Goal: Task Accomplishment & Management: Use online tool/utility

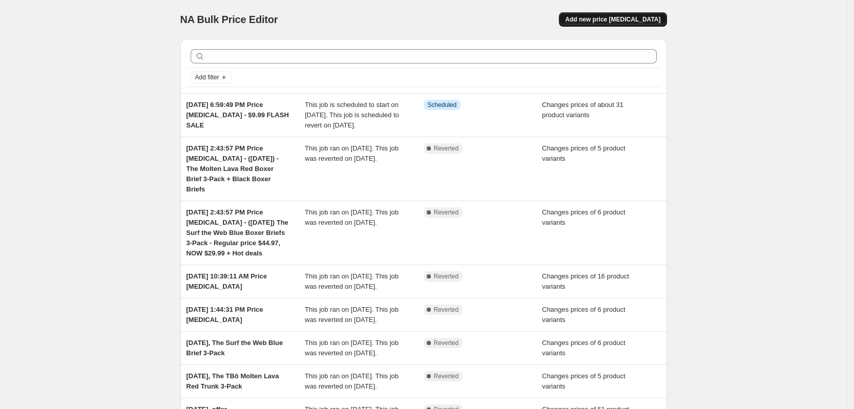
click at [627, 20] on span "Add new price [MEDICAL_DATA]" at bounding box center [612, 19] width 95 height 8
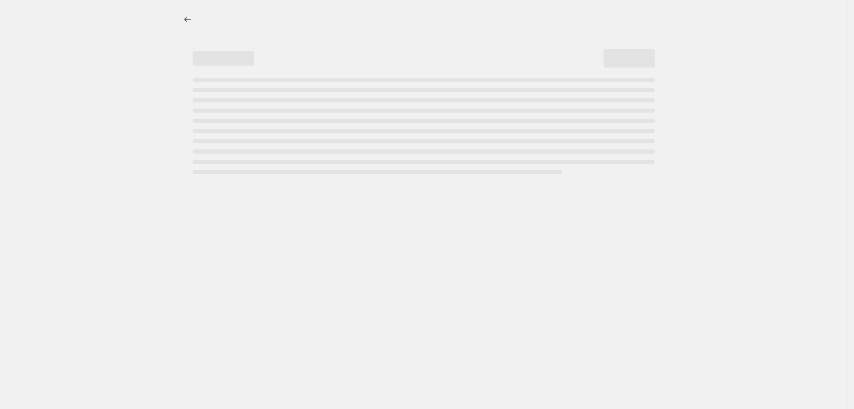
select select "percentage"
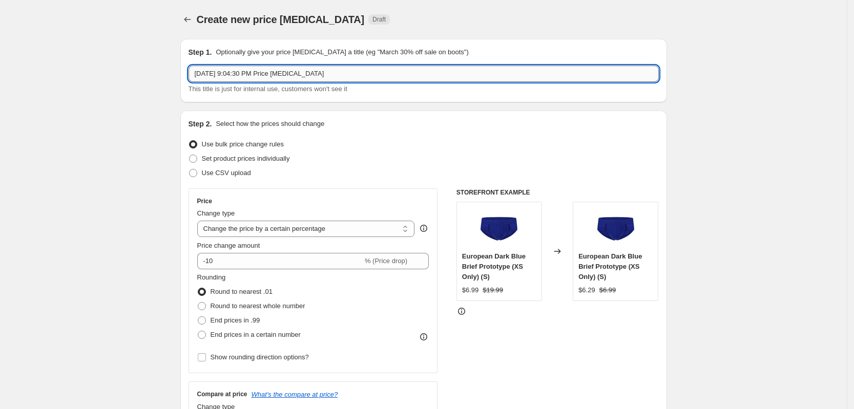
click at [381, 70] on input "[DATE] 9:04:30 PM Price [MEDICAL_DATA]" at bounding box center [424, 74] width 470 height 16
type input "[DATE] 9:04:30 PM Price [MEDICAL_DATA] - 6-pack red Briefs"
click at [255, 157] on span "Set product prices individually" at bounding box center [246, 159] width 88 height 8
click at [190, 155] on input "Set product prices individually" at bounding box center [189, 155] width 1 height 1
radio input "true"
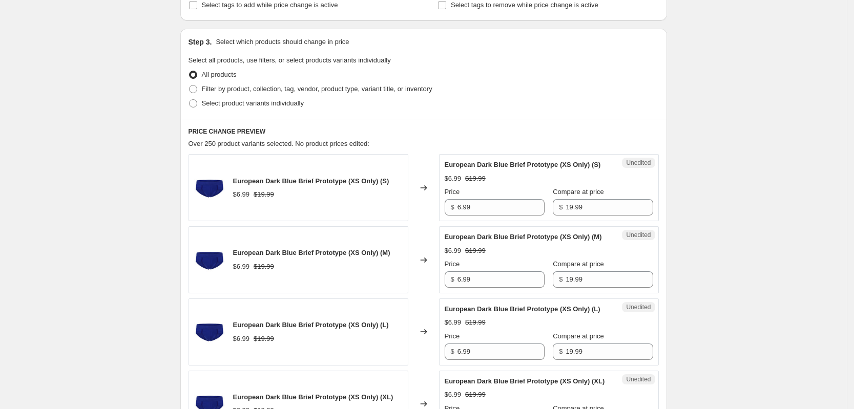
scroll to position [192, 0]
click at [281, 88] on span "Filter by product, collection, tag, vendor, product type, variant title, or inv…" at bounding box center [317, 88] width 231 height 8
click at [190, 84] on input "Filter by product, collection, tag, vendor, product type, variant title, or inv…" at bounding box center [189, 84] width 1 height 1
radio input "true"
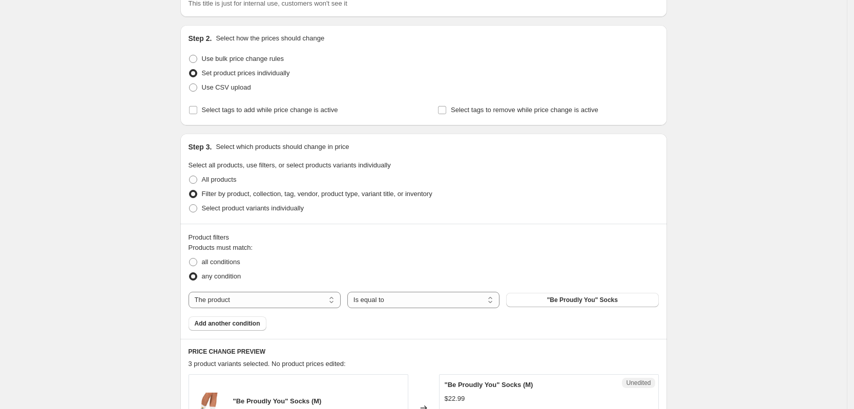
scroll to position [64, 0]
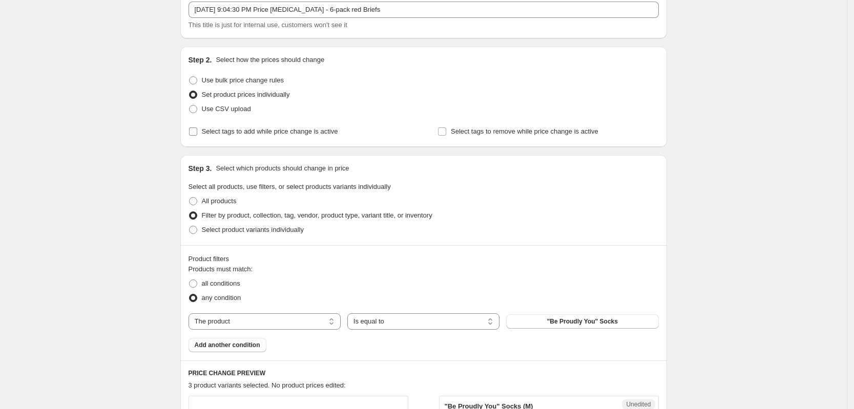
click at [268, 135] on span "Select tags to add while price change is active" at bounding box center [270, 132] width 136 height 8
click at [197, 135] on input "Select tags to add while price change is active" at bounding box center [193, 132] width 8 height 8
checkbox input "true"
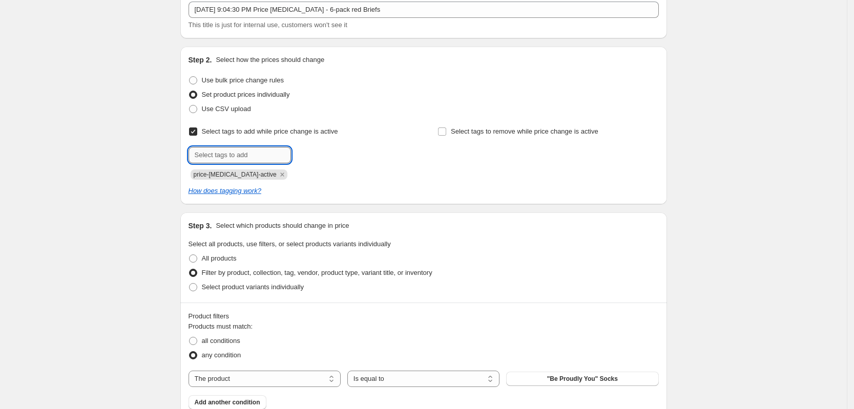
click at [248, 147] on input "text" at bounding box center [240, 155] width 102 height 16
type input "dc"
click at [310, 152] on b "Add" at bounding box center [306, 154] width 12 height 7
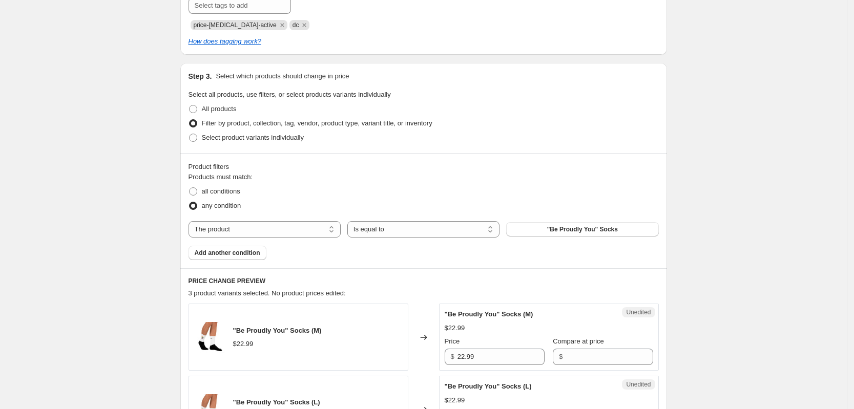
scroll to position [256, 0]
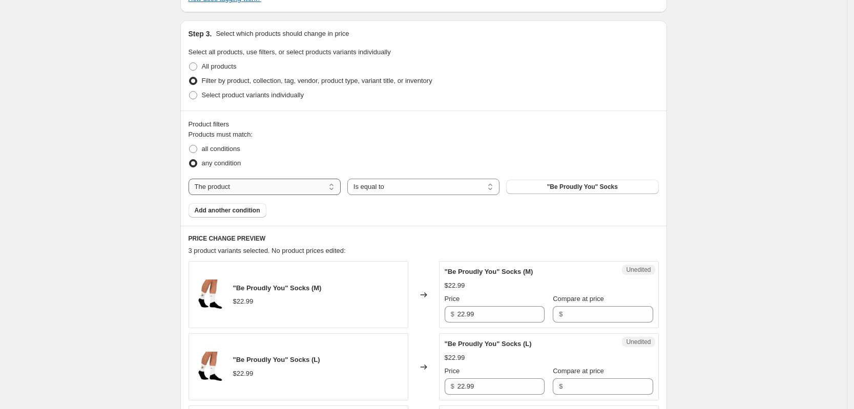
click at [266, 190] on select "The product The product's collection The product's tag The product's vendor The…" at bounding box center [265, 187] width 152 height 16
click at [354, 114] on div "Product filters Products must match: all conditions any condition The product T…" at bounding box center [423, 168] width 487 height 115
click at [208, 97] on span "Select product variants individually" at bounding box center [253, 95] width 102 height 8
click at [190, 92] on input "Select product variants individually" at bounding box center [189, 91] width 1 height 1
radio input "true"
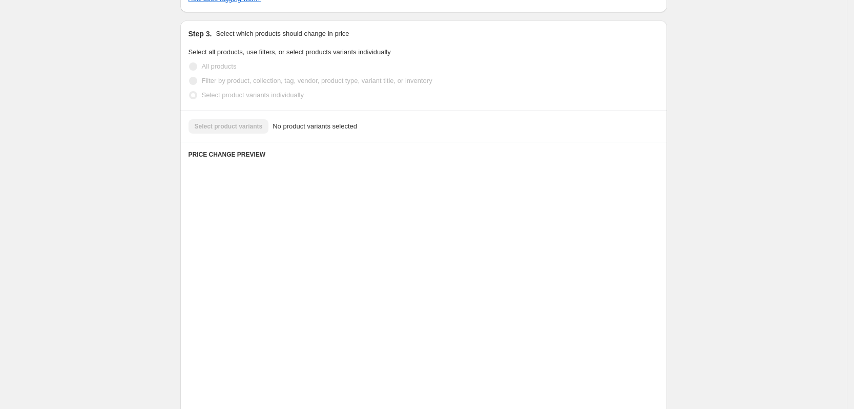
scroll to position [243, 0]
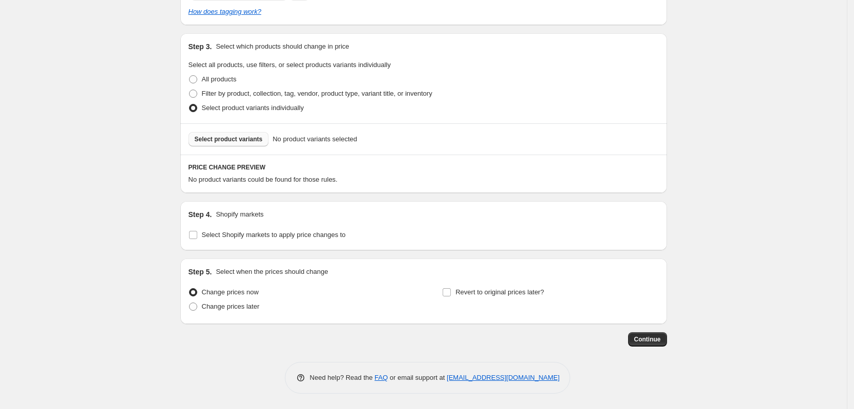
click at [244, 136] on span "Select product variants" at bounding box center [229, 139] width 68 height 8
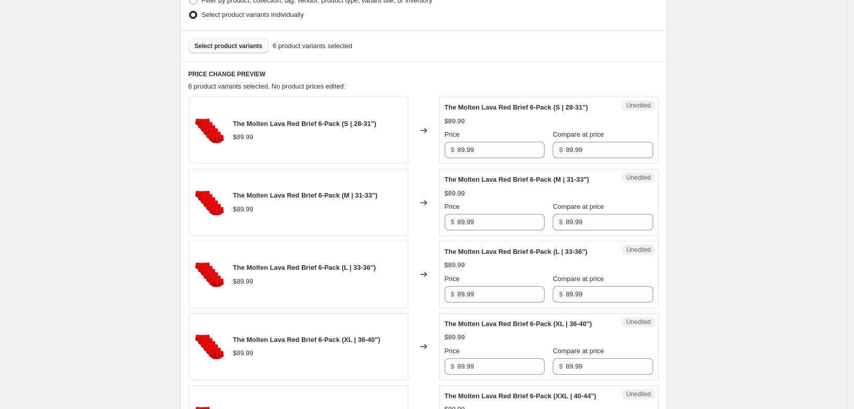
scroll to position [372, 0]
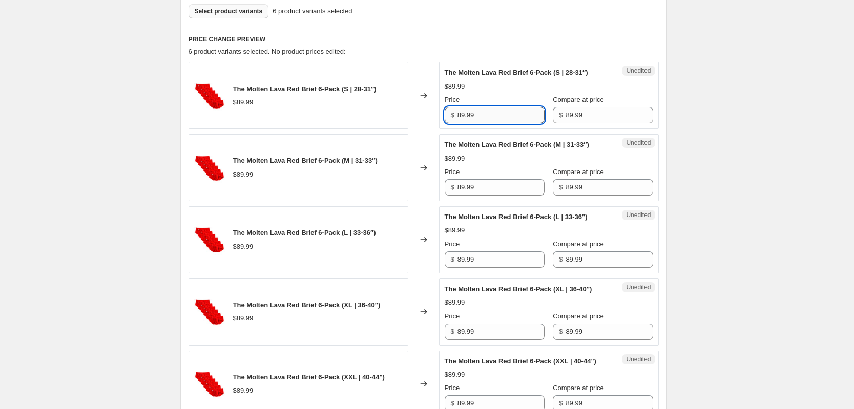
click at [495, 119] on input "89.99" at bounding box center [501, 115] width 87 height 16
paste input "58.46"
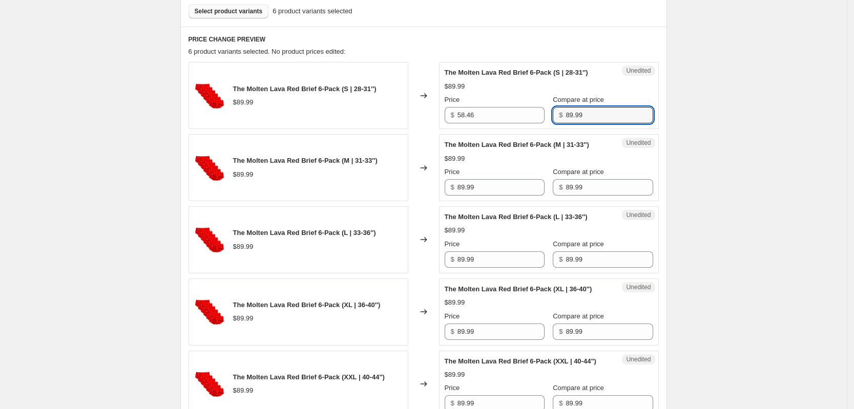
type input "89.99"
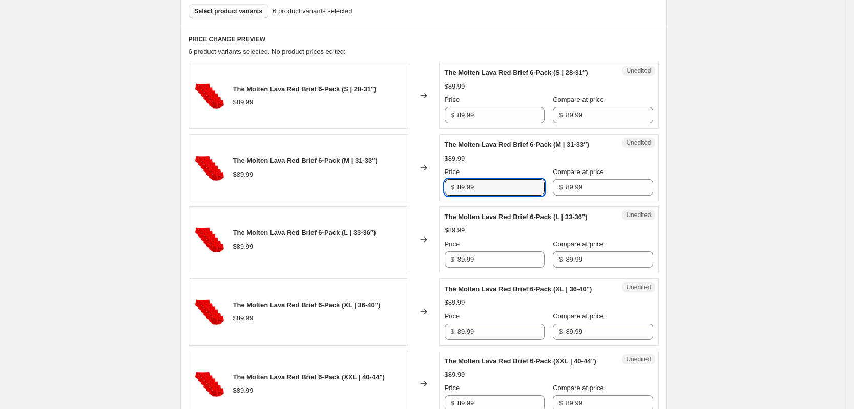
paste input "58.46"
click at [521, 188] on input "89.99" at bounding box center [501, 187] width 87 height 16
paste input "58.46"
type input "89.99"
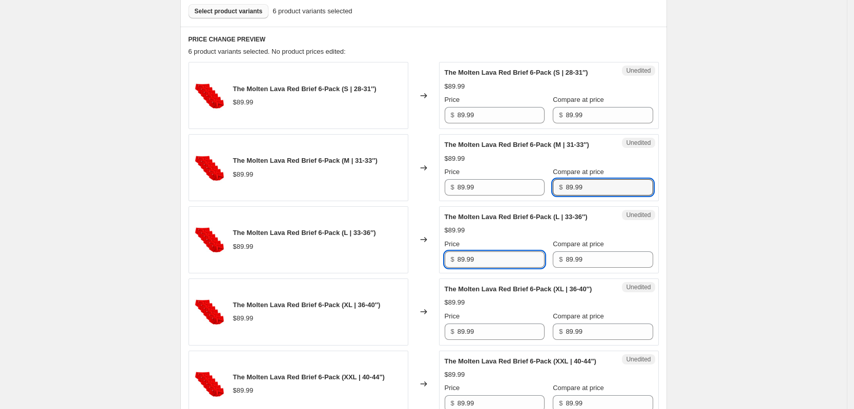
click at [486, 258] on input "89.99" at bounding box center [501, 260] width 87 height 16
click at [486, 259] on input "89.99" at bounding box center [501, 260] width 87 height 16
paste input "58.46"
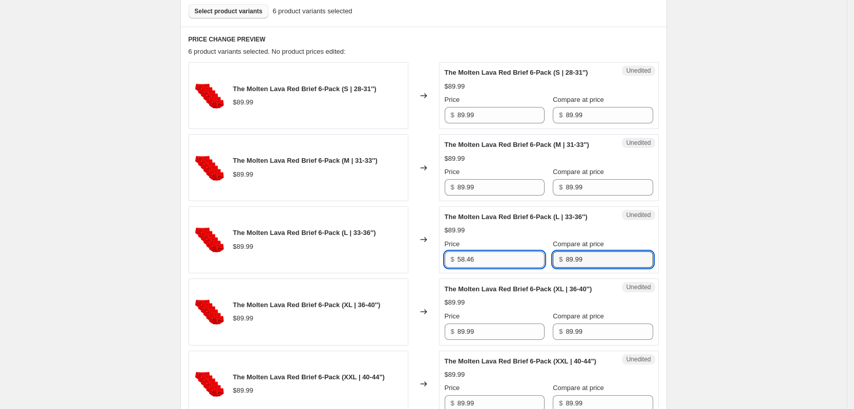
type input "89.99"
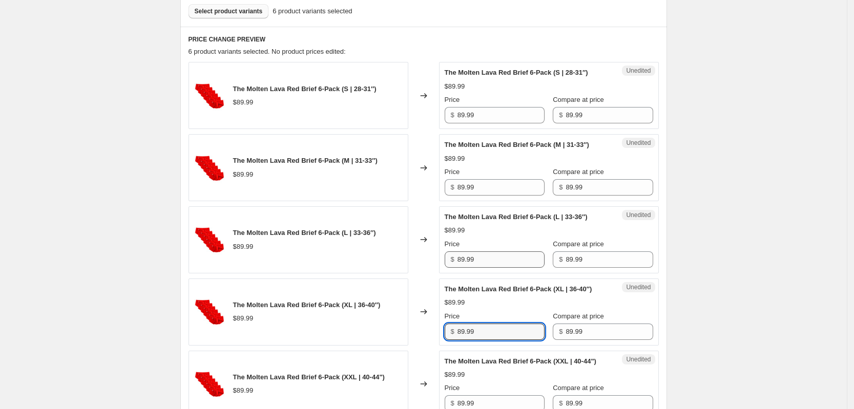
paste input "58.46"
type input "89.99"
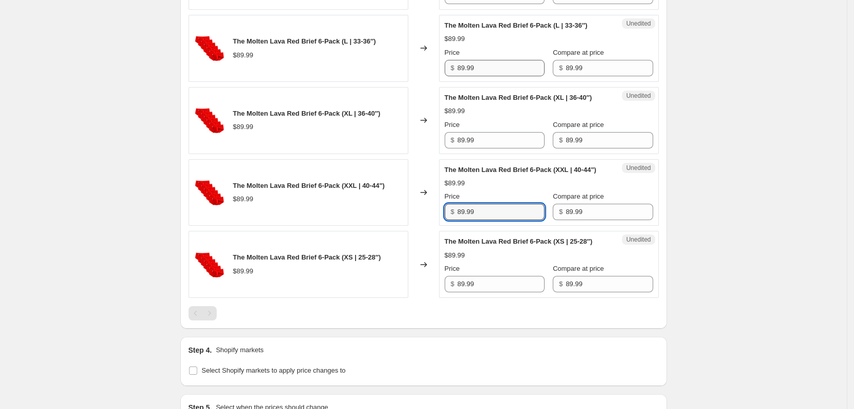
scroll to position [577, 0]
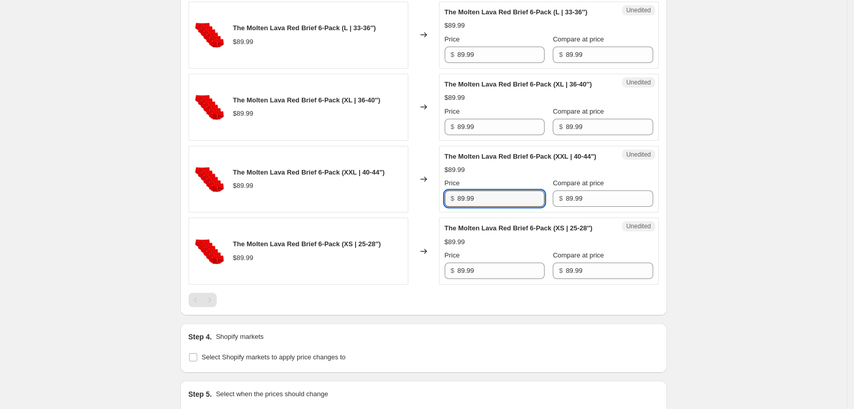
paste input "58.46"
type input "89.99"
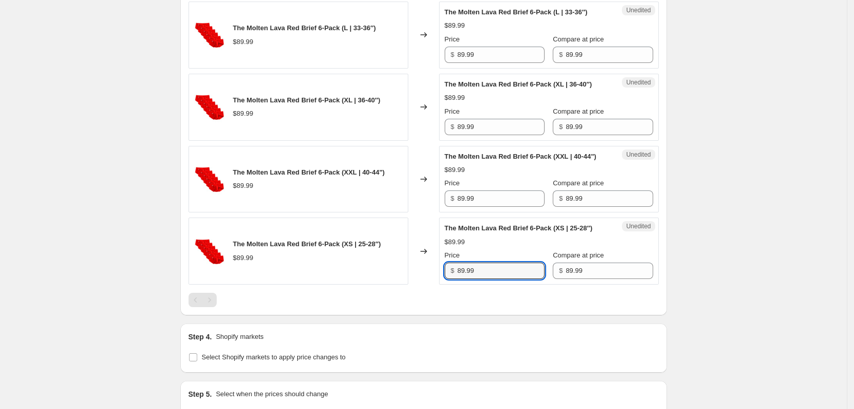
paste input "58.46"
type input "89.99"
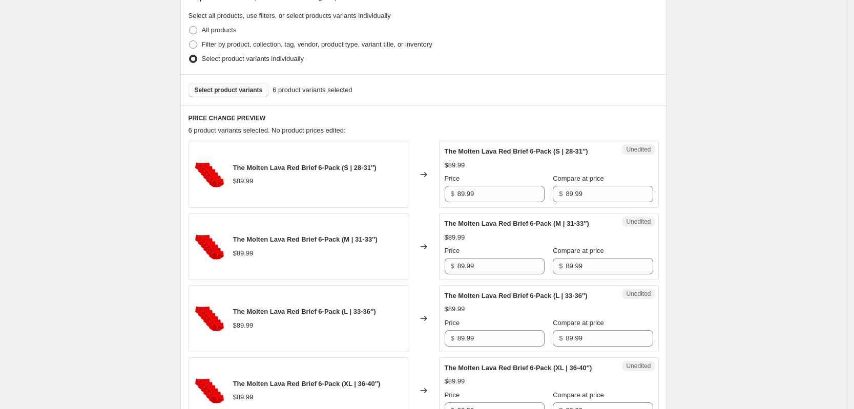
scroll to position [256, 0]
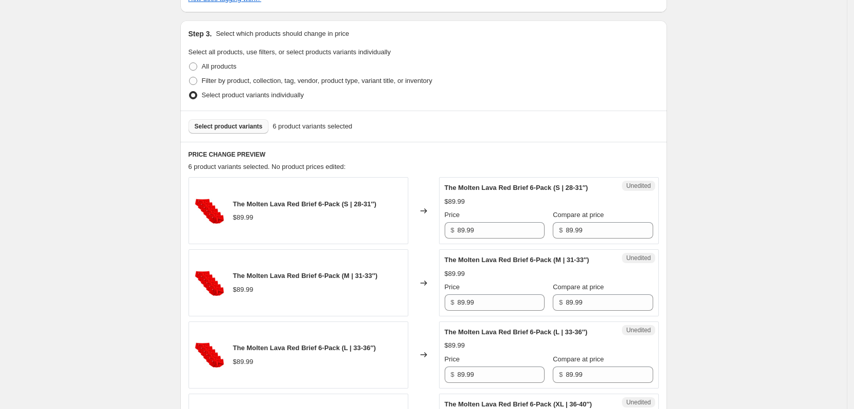
click at [252, 128] on span "Select product variants" at bounding box center [229, 126] width 68 height 8
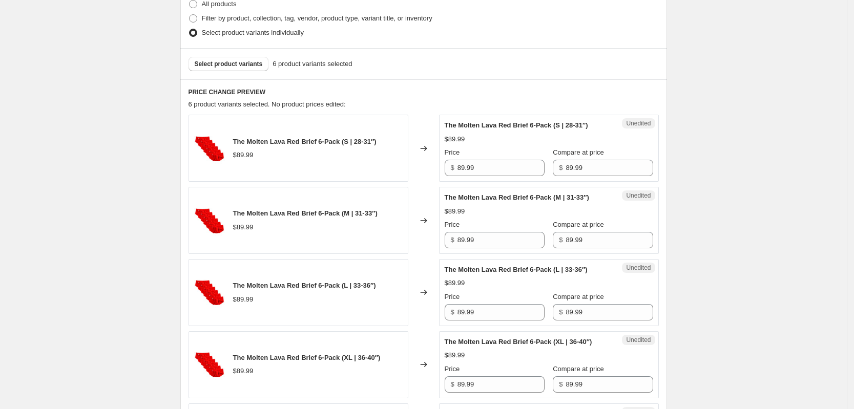
scroll to position [320, 0]
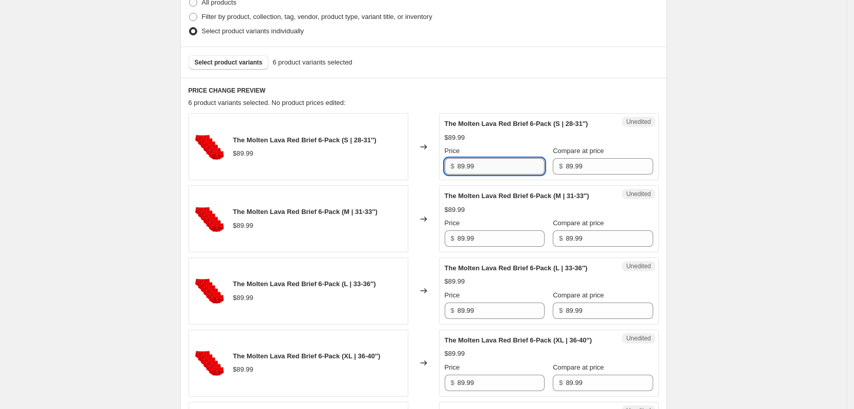
click at [502, 168] on input "89.99" at bounding box center [501, 166] width 87 height 16
click at [510, 169] on input "89.99" at bounding box center [501, 166] width 87 height 16
paste input "58.46"
type input "58.46"
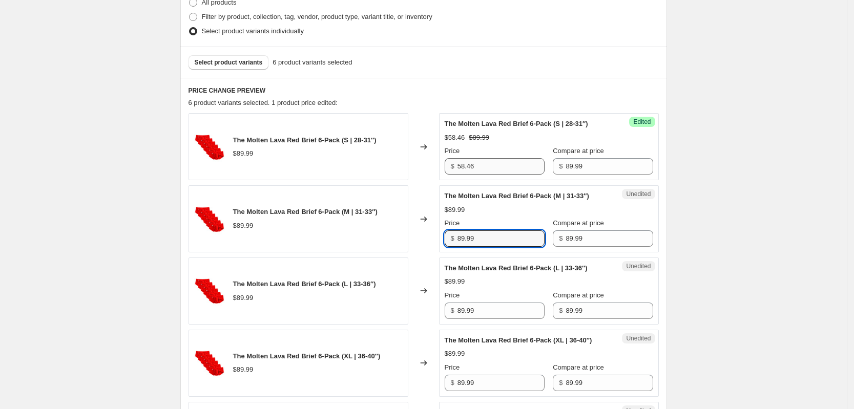
paste input "58.46"
type input "58.46"
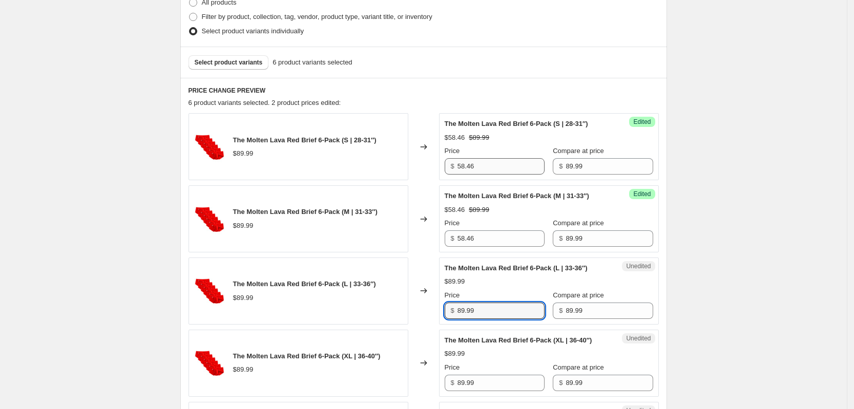
paste input "58.46"
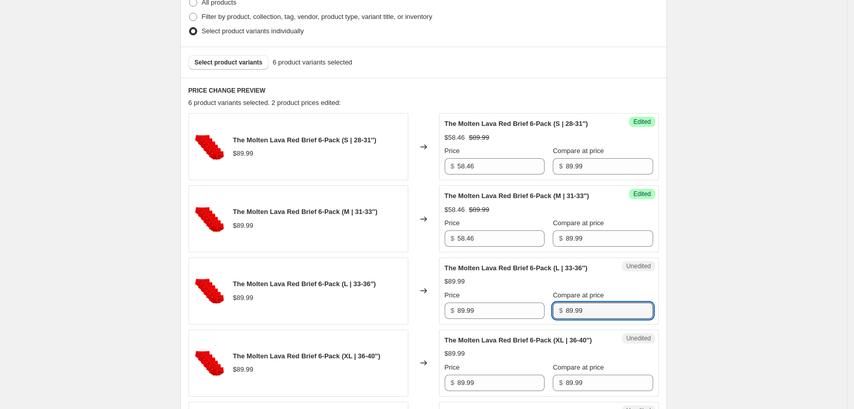
click at [480, 321] on div "Unedited The Molten Lava Red Brief 6-Pack (L | 33-36″) $89.99 Price $ 89.99 Com…" at bounding box center [549, 291] width 220 height 67
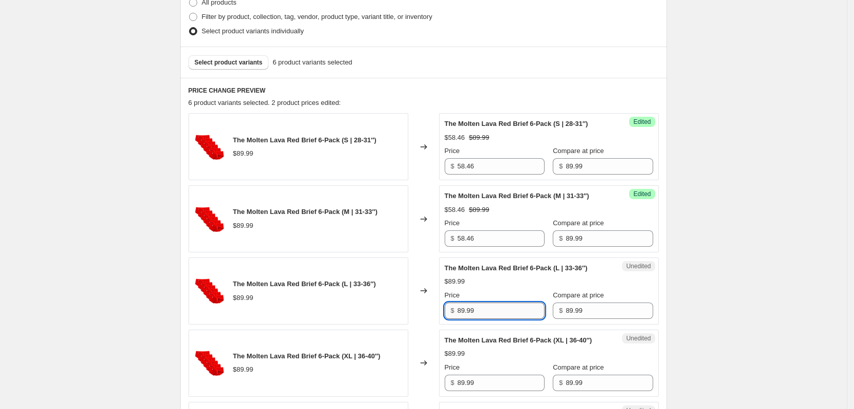
click at [481, 314] on input "89.99" at bounding box center [501, 311] width 87 height 16
type input "58.46"
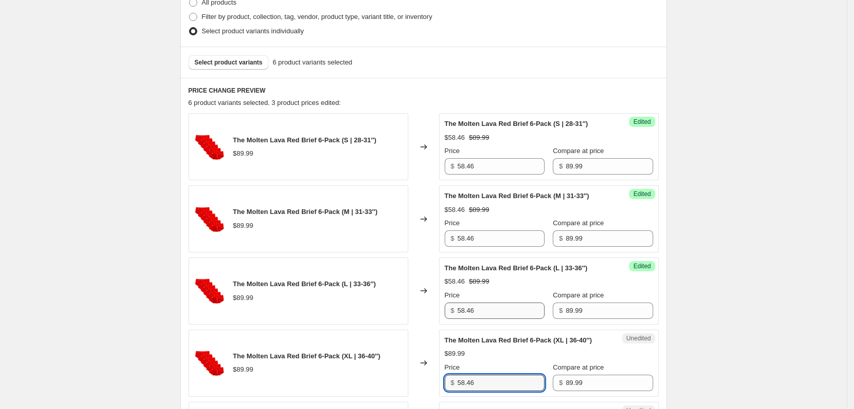
type input "58.46"
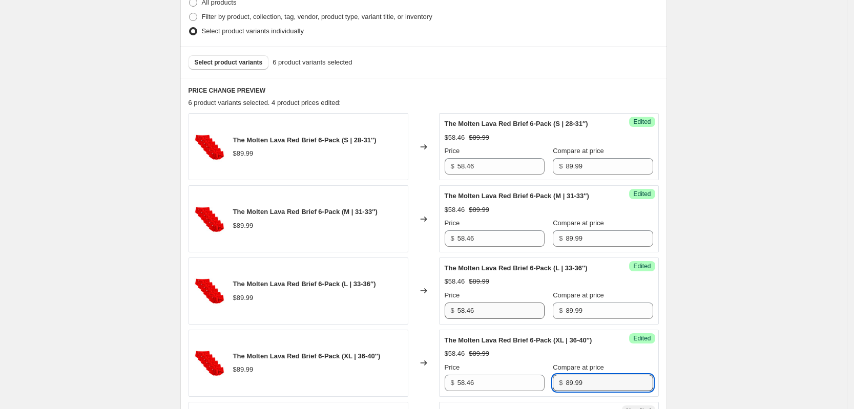
scroll to position [581, 0]
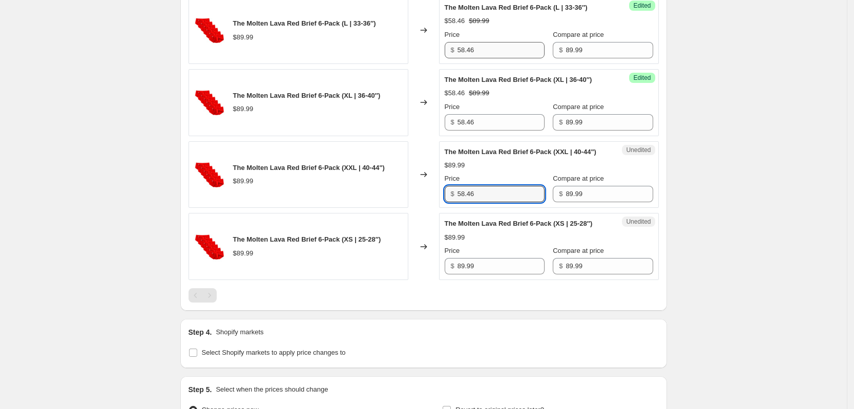
type input "58.46"
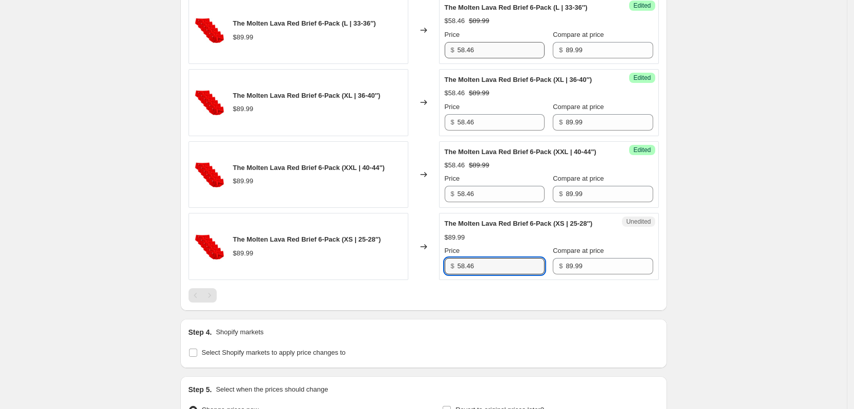
type input "58.46"
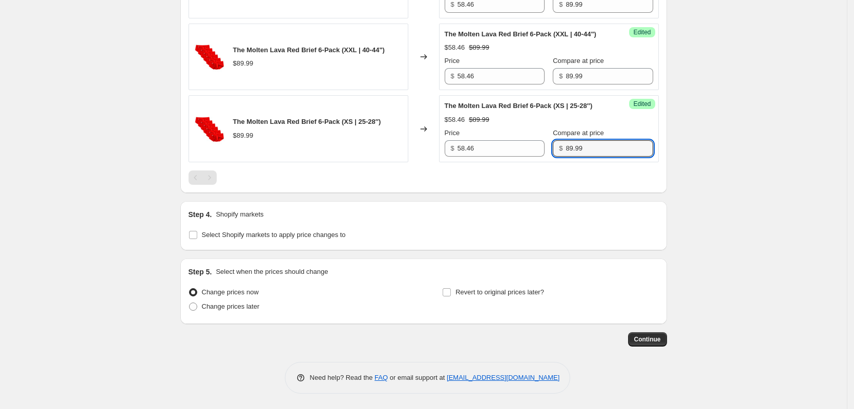
scroll to position [709, 0]
click at [209, 305] on span "Change prices later" at bounding box center [231, 307] width 58 height 8
click at [190, 303] on input "Change prices later" at bounding box center [189, 303] width 1 height 1
radio input "true"
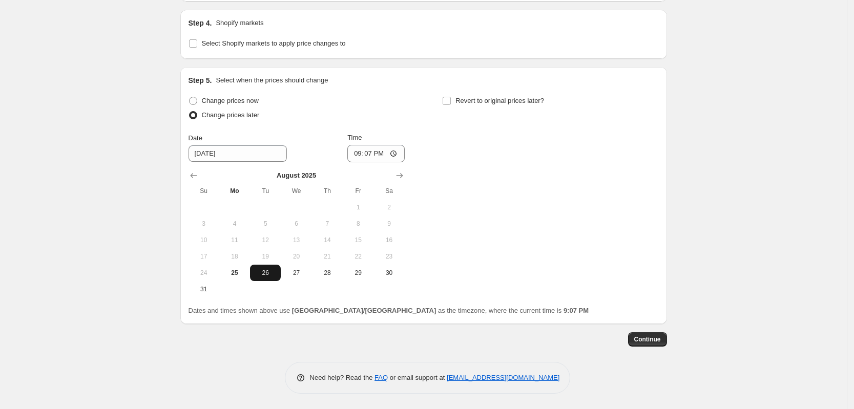
scroll to position [901, 0]
click at [306, 275] on span "27" at bounding box center [296, 273] width 23 height 8
type input "[DATE]"
click at [377, 155] on input "21:07" at bounding box center [375, 153] width 57 height 17
type input "09:00"
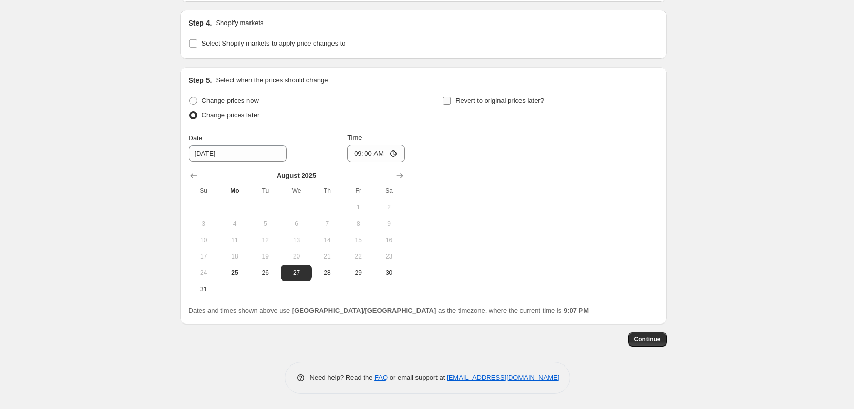
click at [449, 105] on input "Revert to original prices later?" at bounding box center [447, 101] width 8 height 8
checkbox input "true"
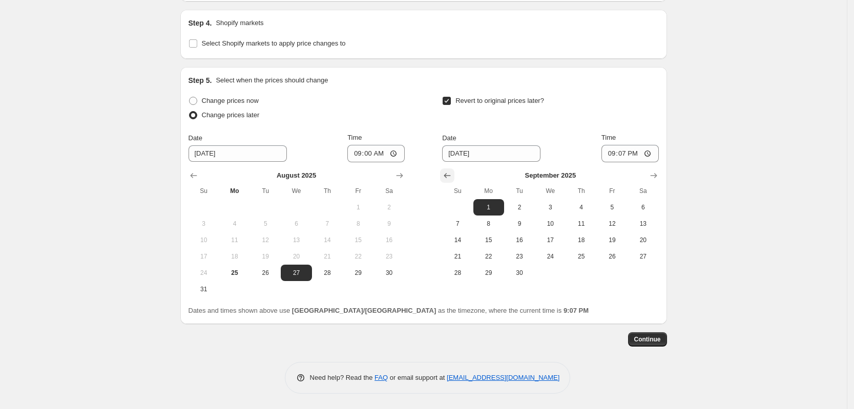
drag, startPoint x: 445, startPoint y: 173, endPoint x: 454, endPoint y: 176, distance: 9.2
click at [446, 173] on button "Show previous month, August 2025" at bounding box center [447, 176] width 14 height 14
click at [579, 274] on span "28" at bounding box center [581, 273] width 23 height 8
type input "[DATE]"
click at [623, 155] on input "21:07" at bounding box center [630, 153] width 57 height 17
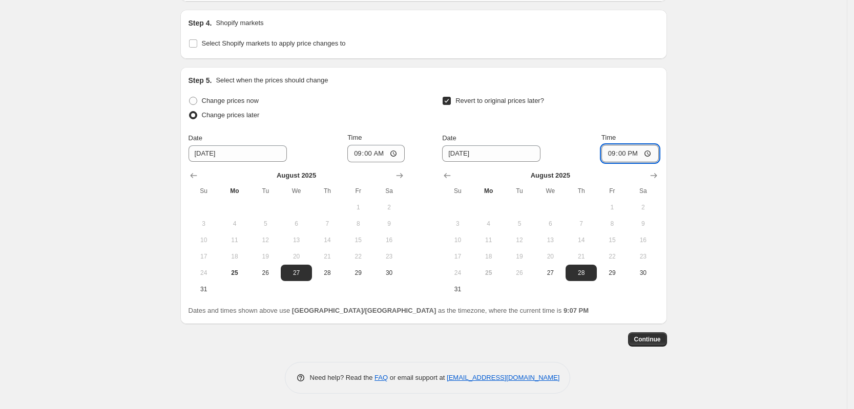
type input "09:00"
click at [649, 345] on button "Continue" at bounding box center [647, 340] width 39 height 14
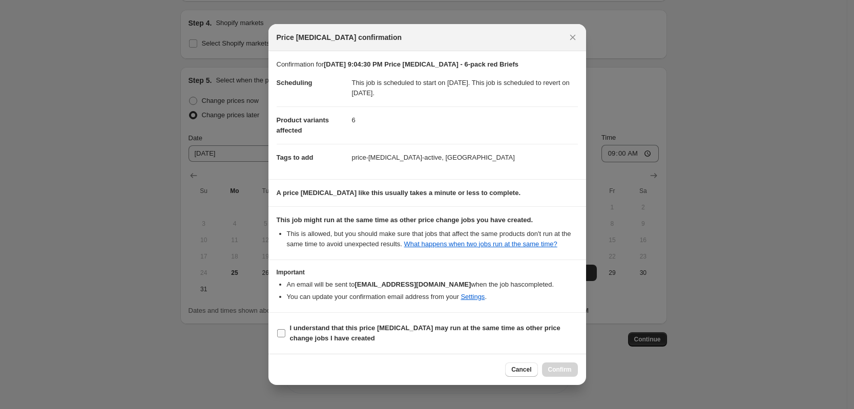
click at [283, 331] on input "I understand that this price [MEDICAL_DATA] may run at the same time as other p…" at bounding box center [281, 334] width 8 height 8
checkbox input "true"
click at [567, 368] on span "Confirm" at bounding box center [560, 370] width 24 height 8
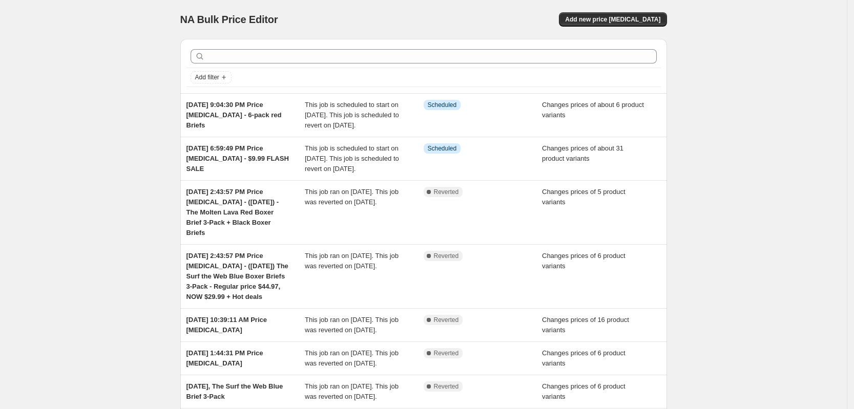
click at [641, 27] on div "NA Bulk Price Editor. This page is ready NA Bulk Price Editor Add new price cha…" at bounding box center [423, 19] width 487 height 39
click at [640, 20] on span "Add new price [MEDICAL_DATA]" at bounding box center [612, 19] width 95 height 8
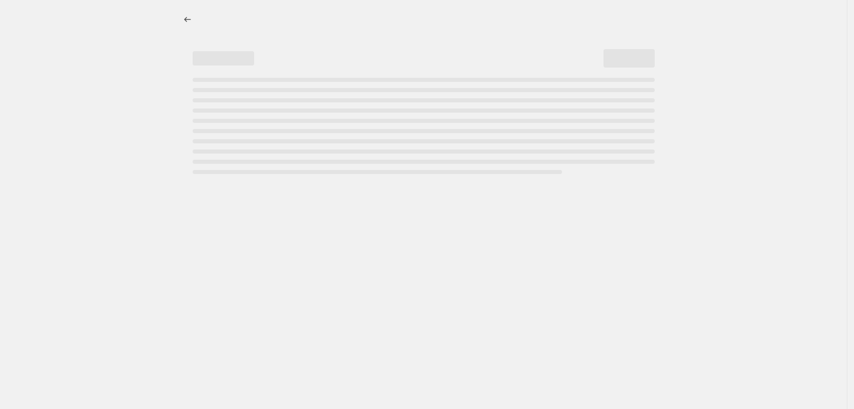
select select "percentage"
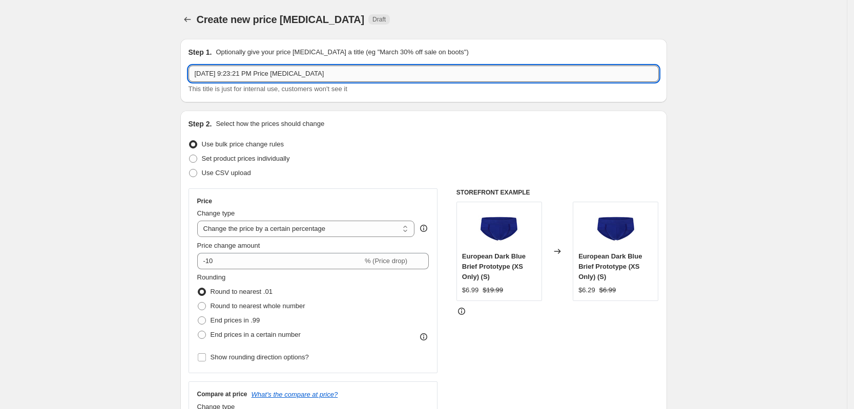
click at [437, 70] on input "Aug 25, 2025, 9:23:21 PM Price change job" at bounding box center [424, 74] width 470 height 16
paste input "The TBô Surf the Web Blue Boxer Brief 3-Pack ($29.99) + Hot Deals"
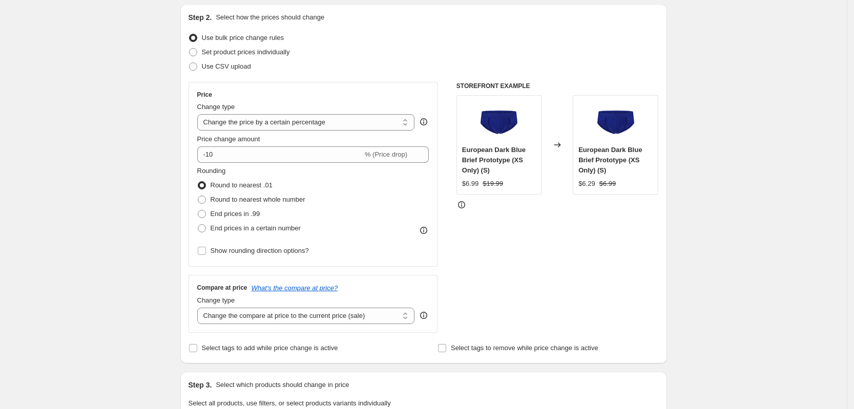
scroll to position [128, 0]
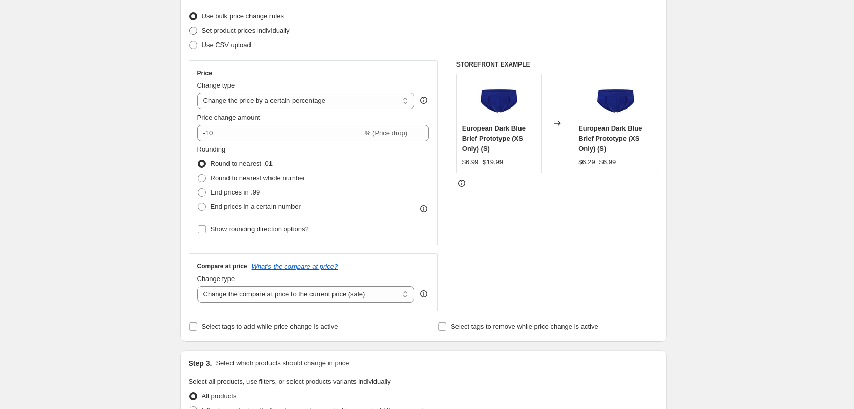
type input "Aug 25, 2025, 9:23:21 PM Price change job - Thursday deal - The TBô Surf the We…"
click at [223, 35] on span "Set product prices individually" at bounding box center [246, 31] width 88 height 10
click at [190, 27] on input "Set product prices individually" at bounding box center [189, 27] width 1 height 1
radio input "true"
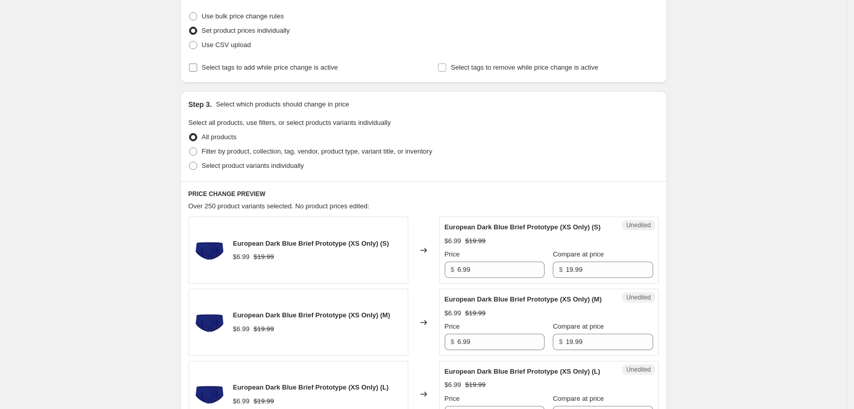
click at [214, 70] on span "Select tags to add while price change is active" at bounding box center [270, 68] width 136 height 8
click at [197, 70] on input "Select tags to add while price change is active" at bounding box center [193, 68] width 8 height 8
checkbox input "true"
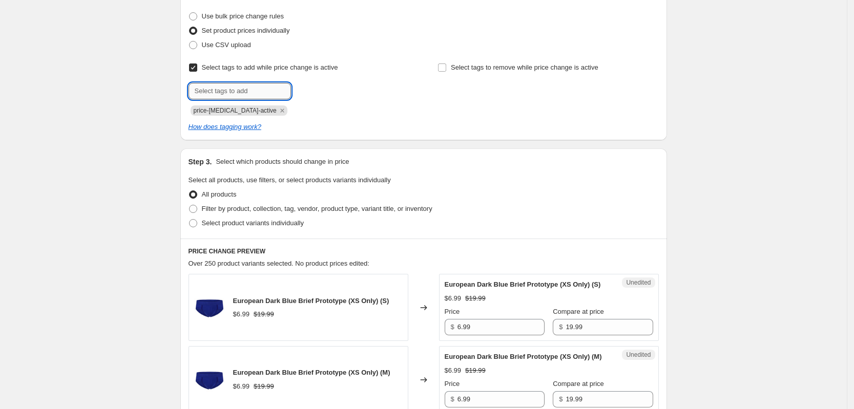
click at [248, 92] on input "text" at bounding box center [240, 91] width 102 height 16
type input "dc"
click at [306, 94] on button "Add dc" at bounding box center [310, 90] width 33 height 14
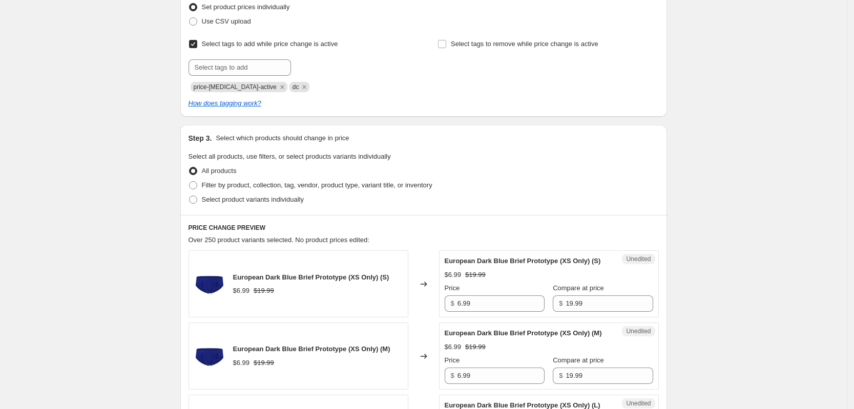
scroll to position [256, 0]
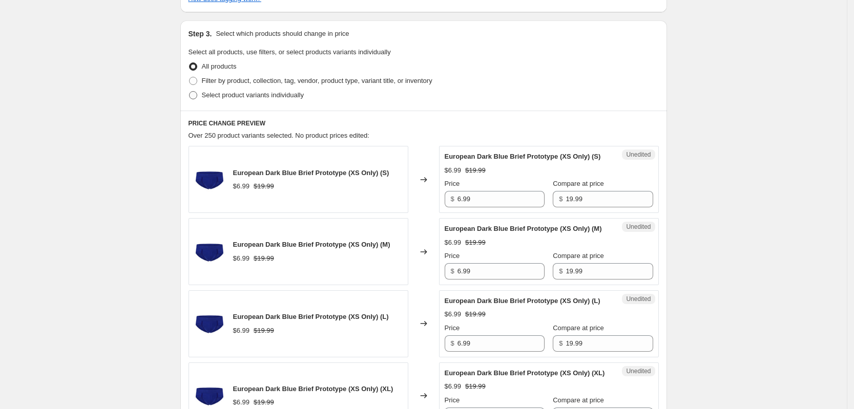
click at [239, 93] on span "Select product variants individually" at bounding box center [253, 95] width 102 height 8
click at [190, 92] on input "Select product variants individually" at bounding box center [189, 91] width 1 height 1
radio input "true"
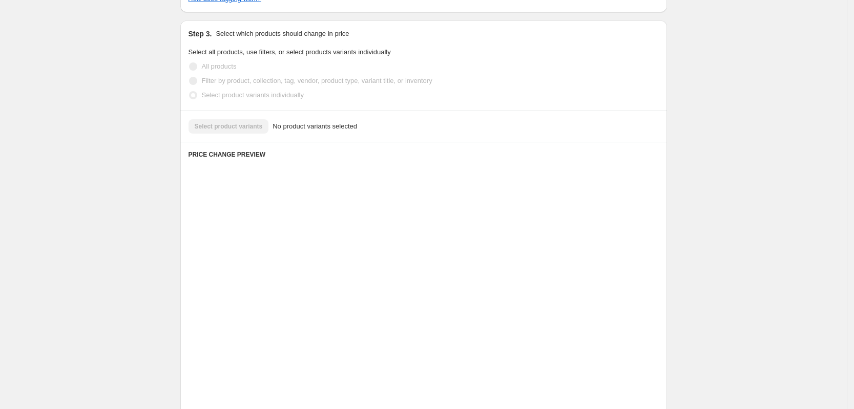
scroll to position [243, 0]
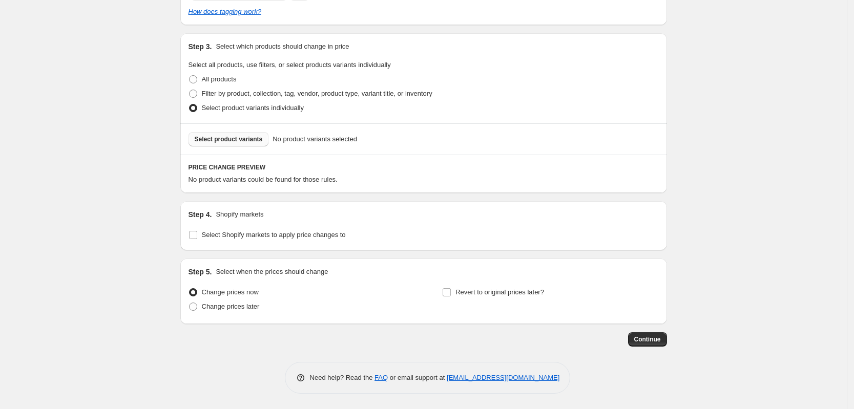
click at [233, 137] on span "Select product variants" at bounding box center [229, 139] width 68 height 8
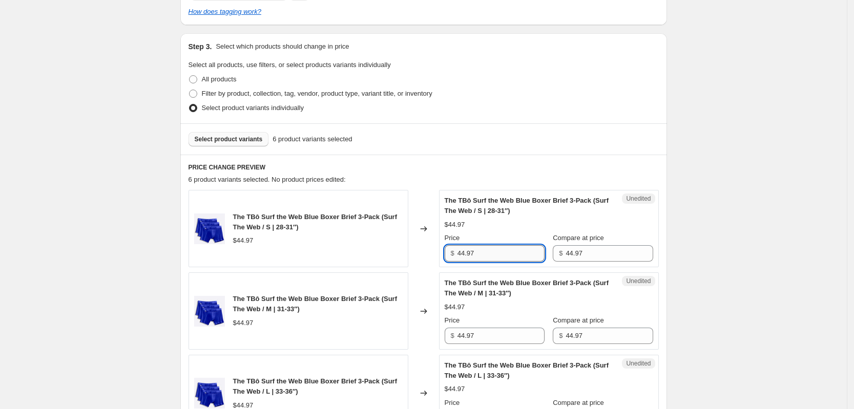
click at [498, 252] on input "44.97" at bounding box center [501, 253] width 87 height 16
type input "29.99"
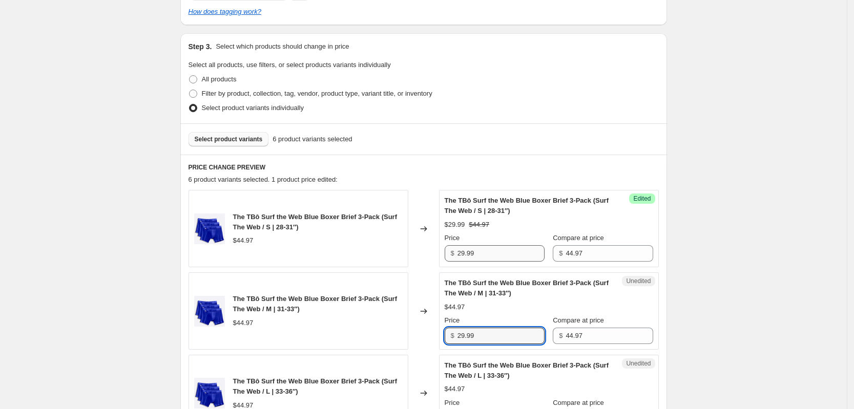
type input "29.99"
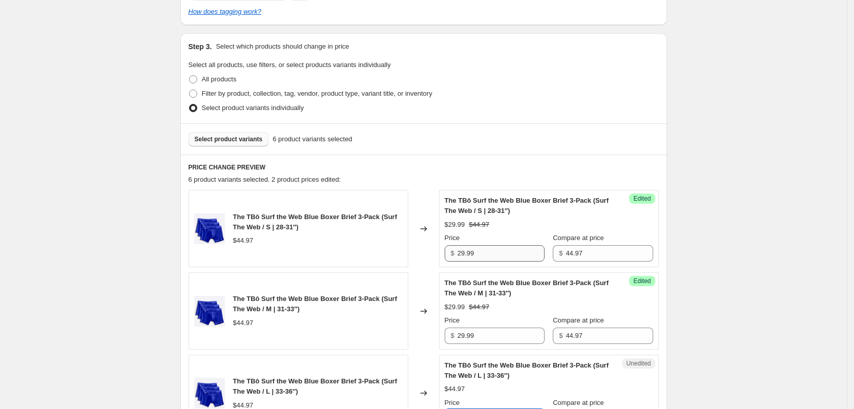
scroll to position [457, 0]
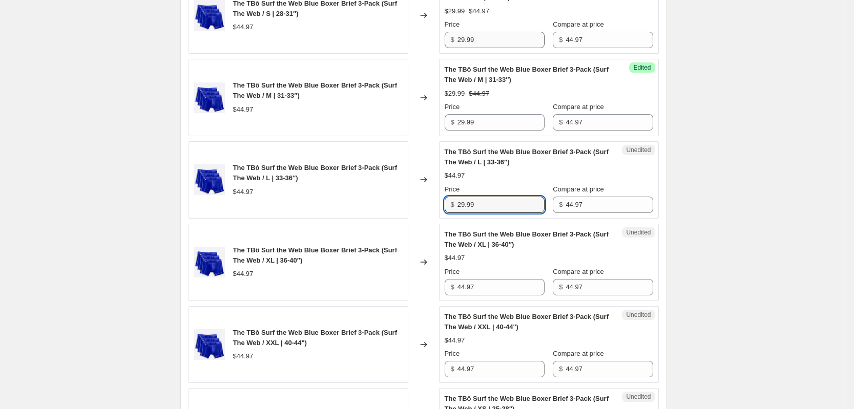
type input "29.99"
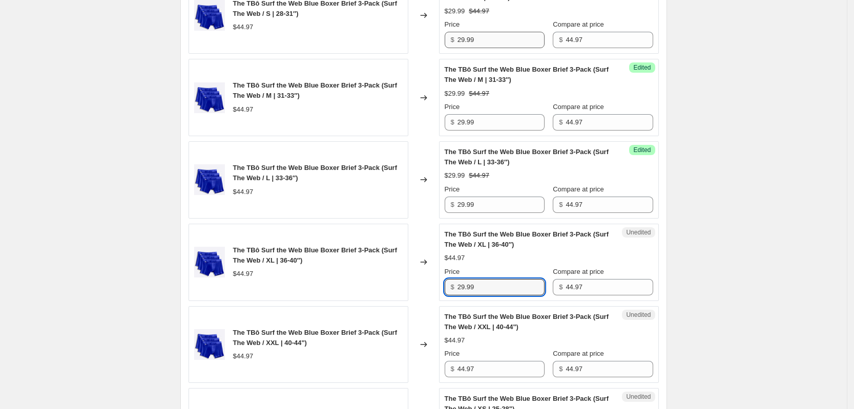
type input "29.99"
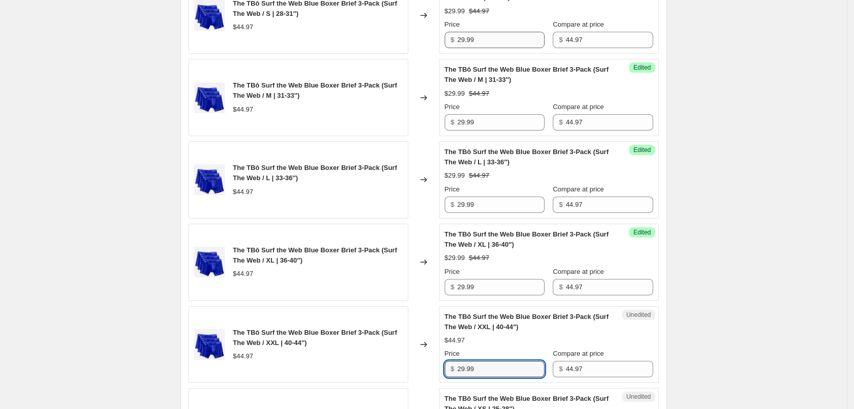
type input "29.99"
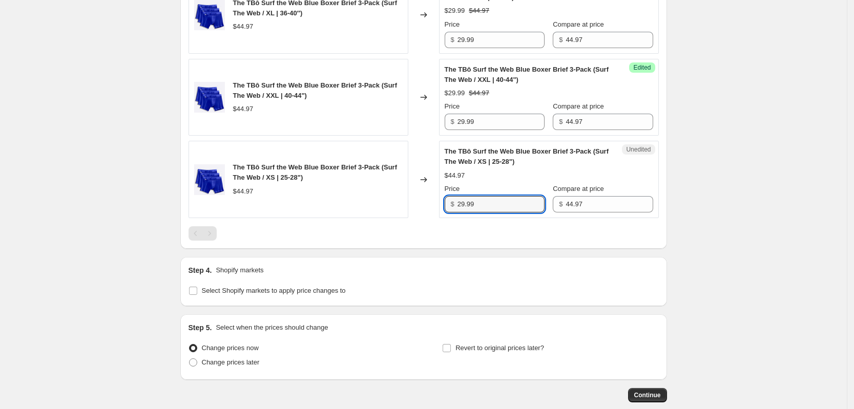
type input "29.99"
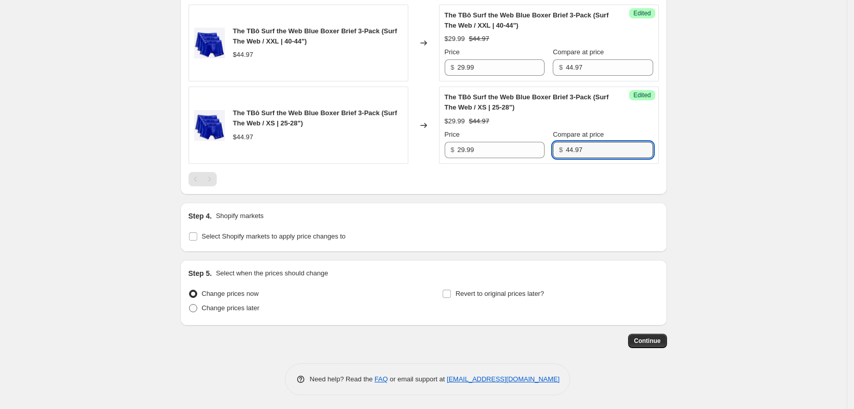
scroll to position [761, 0]
click at [228, 309] on span "Change prices later" at bounding box center [231, 307] width 58 height 8
click at [190, 303] on input "Change prices later" at bounding box center [189, 303] width 1 height 1
radio input "true"
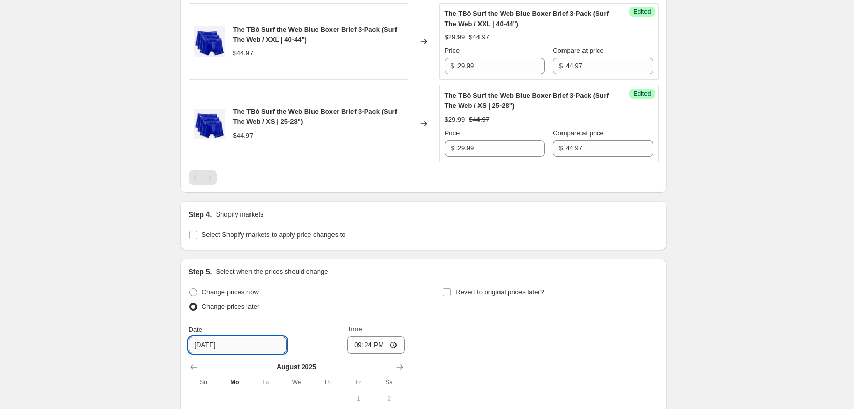
click at [230, 348] on input "[DATE]" at bounding box center [238, 345] width 98 height 16
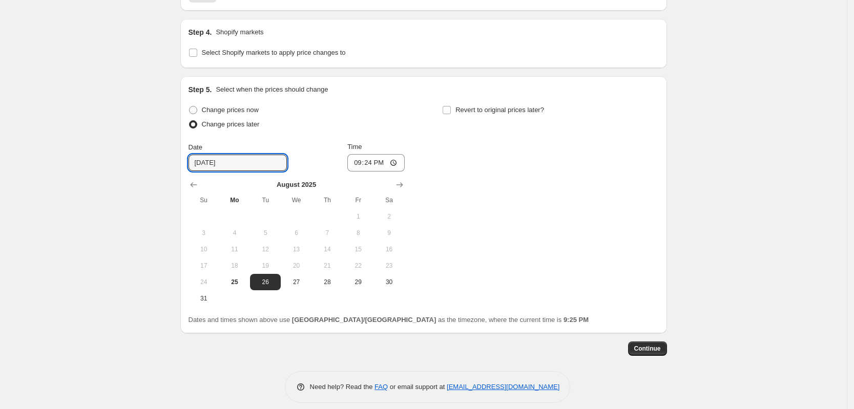
scroll to position [952, 0]
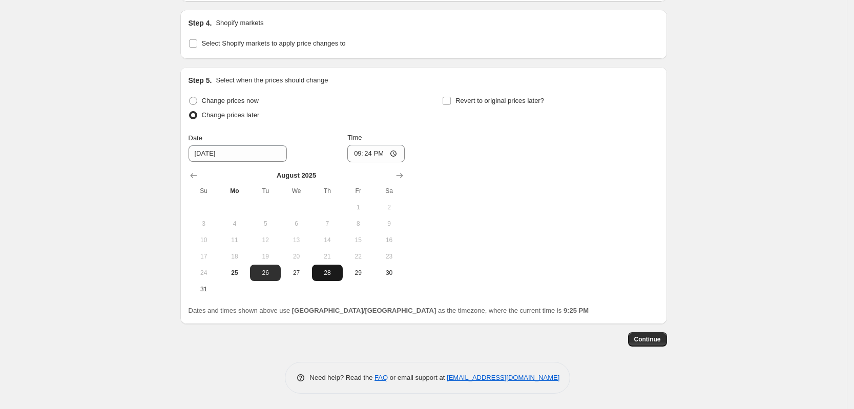
click at [331, 274] on span "28" at bounding box center [327, 273] width 23 height 8
type input "[DATE]"
click at [365, 156] on input "21:24" at bounding box center [375, 153] width 57 height 17
click at [371, 156] on input "21:24" at bounding box center [375, 153] width 57 height 17
type input "09:00"
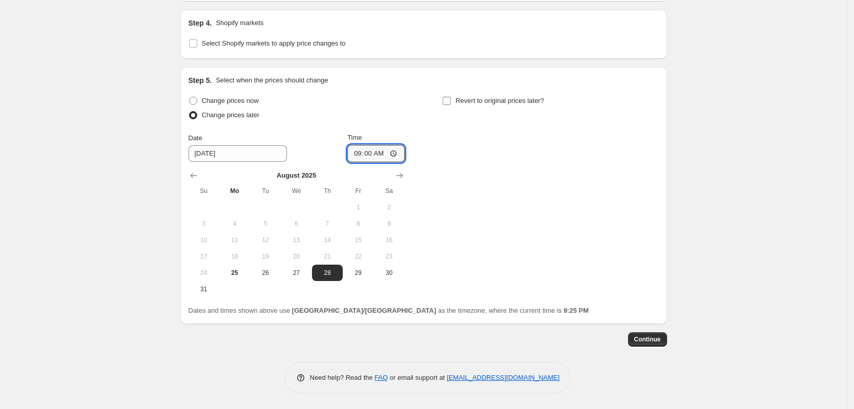
click at [451, 98] on input "Revert to original prices later?" at bounding box center [447, 101] width 8 height 8
checkbox input "true"
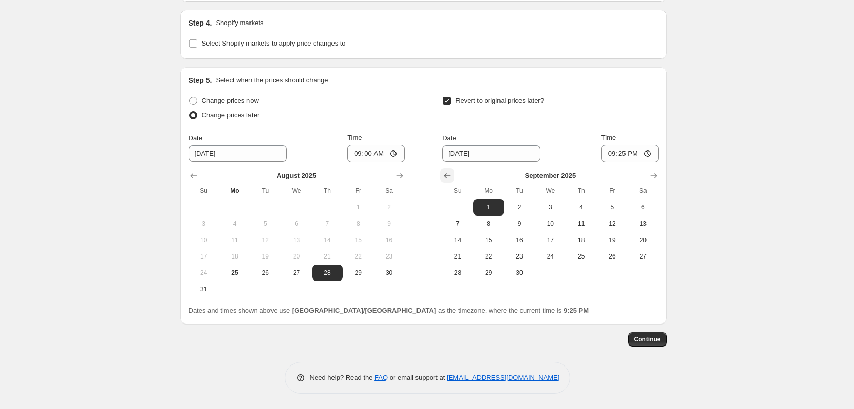
click at [453, 178] on icon "Show previous month, August 2025" at bounding box center [447, 176] width 10 height 10
click at [612, 274] on span "29" at bounding box center [612, 273] width 23 height 8
type input "8/29/2025"
click at [622, 156] on input "21:25" at bounding box center [630, 153] width 57 height 17
click at [618, 154] on input "21:25" at bounding box center [630, 153] width 57 height 17
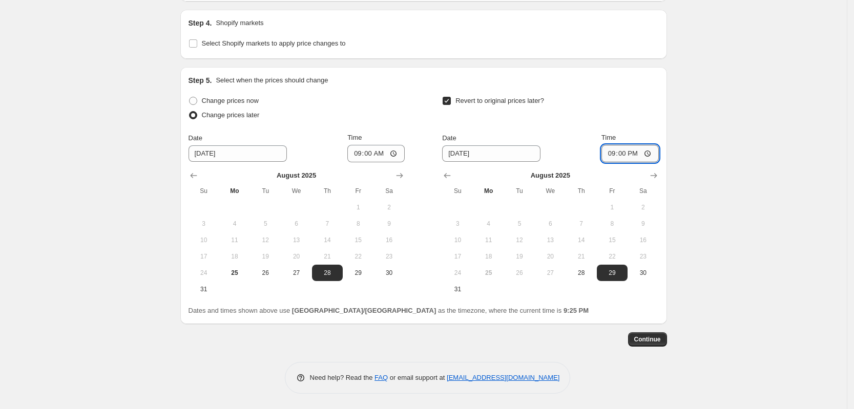
type input "09:00"
click at [655, 343] on span "Continue" at bounding box center [647, 340] width 27 height 8
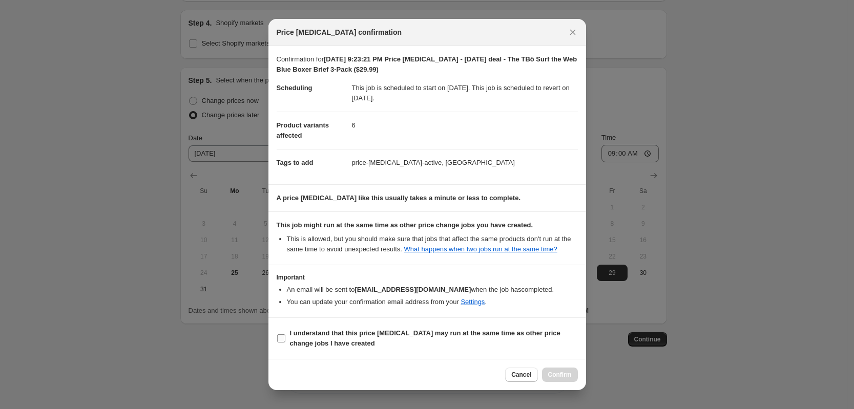
click at [296, 338] on span "I understand that this price [MEDICAL_DATA] may run at the same time as other p…" at bounding box center [434, 339] width 288 height 20
click at [285, 338] on input "I understand that this price [MEDICAL_DATA] may run at the same time as other p…" at bounding box center [281, 339] width 8 height 8
checkbox input "true"
click at [564, 375] on span "Confirm" at bounding box center [560, 375] width 24 height 8
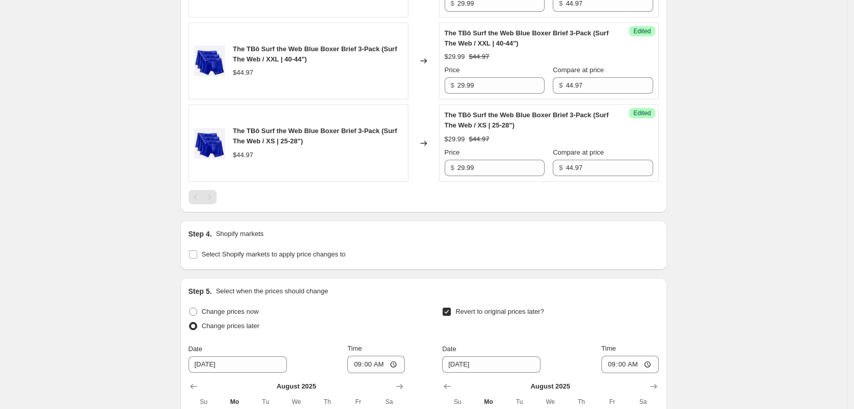
scroll to position [824, 0]
